Goal: Transaction & Acquisition: Obtain resource

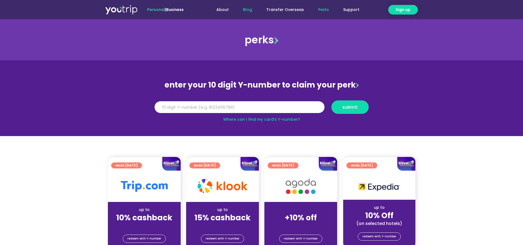
click at [252, 8] on link "Blog" at bounding box center [247, 10] width 23 height 10
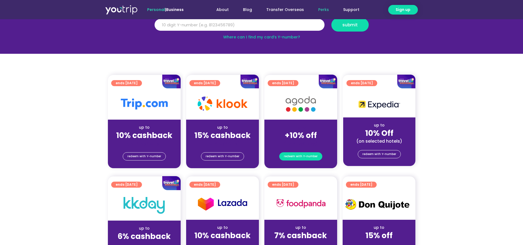
click at [315, 157] on span "redeem with Y-number" at bounding box center [301, 157] width 34 height 8
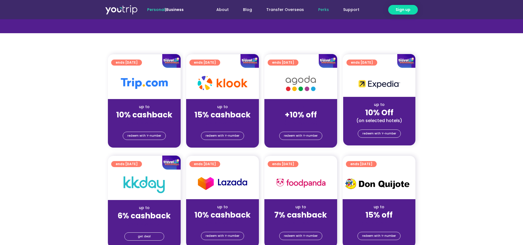
scroll to position [115, 0]
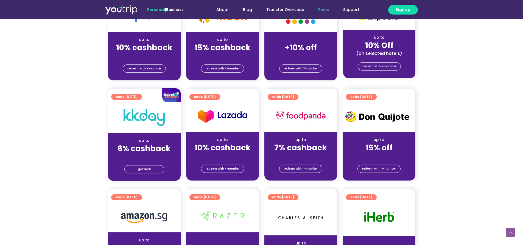
click at [302, 54] on div "(for stays only)" at bounding box center [301, 56] width 64 height 6
click at [288, 44] on strong "+10% off" at bounding box center [301, 47] width 32 height 11
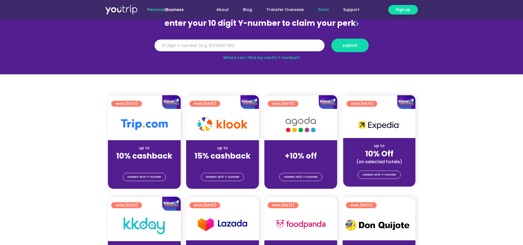
scroll to position [60, 0]
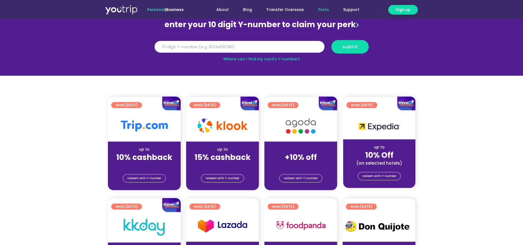
click at [305, 129] on img at bounding box center [301, 126] width 44 height 22
